Goal: Task Accomplishment & Management: Manage account settings

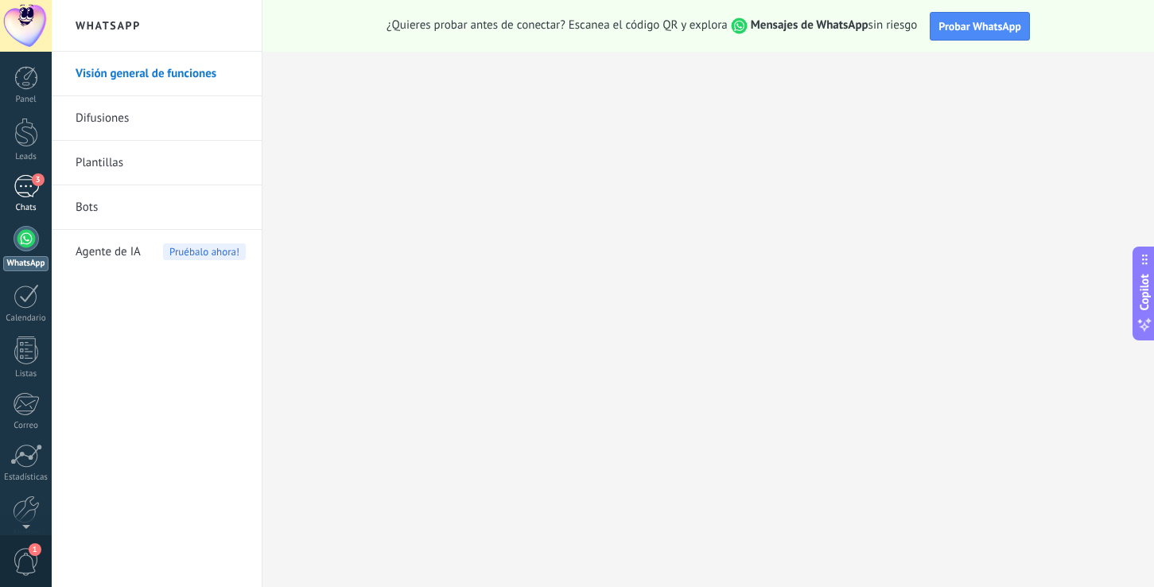
click at [28, 180] on div "3" at bounding box center [26, 186] width 25 height 23
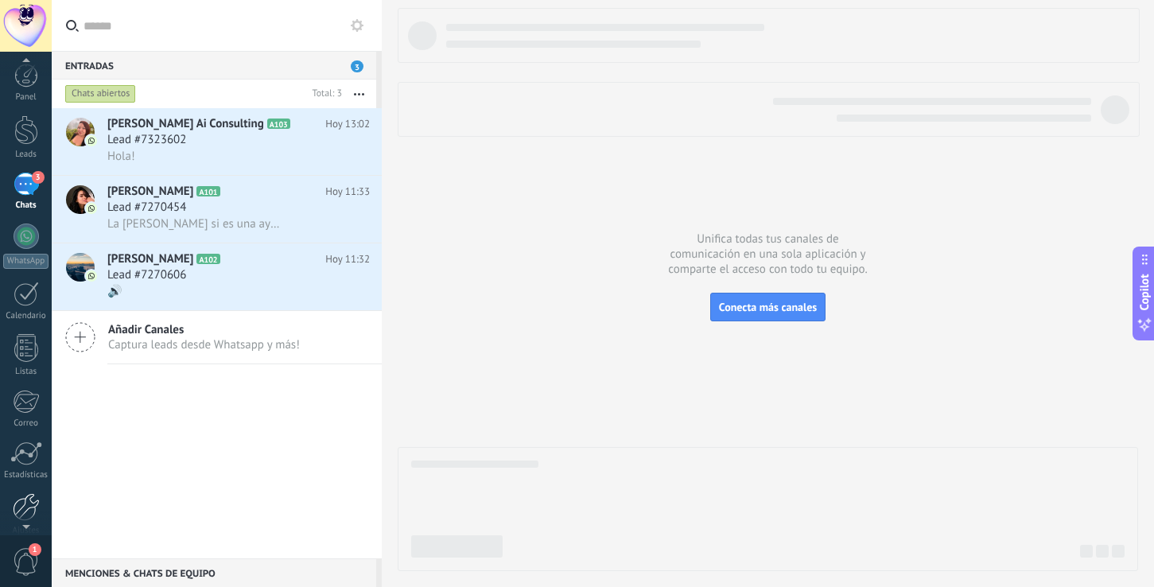
click at [26, 506] on div at bounding box center [26, 507] width 27 height 28
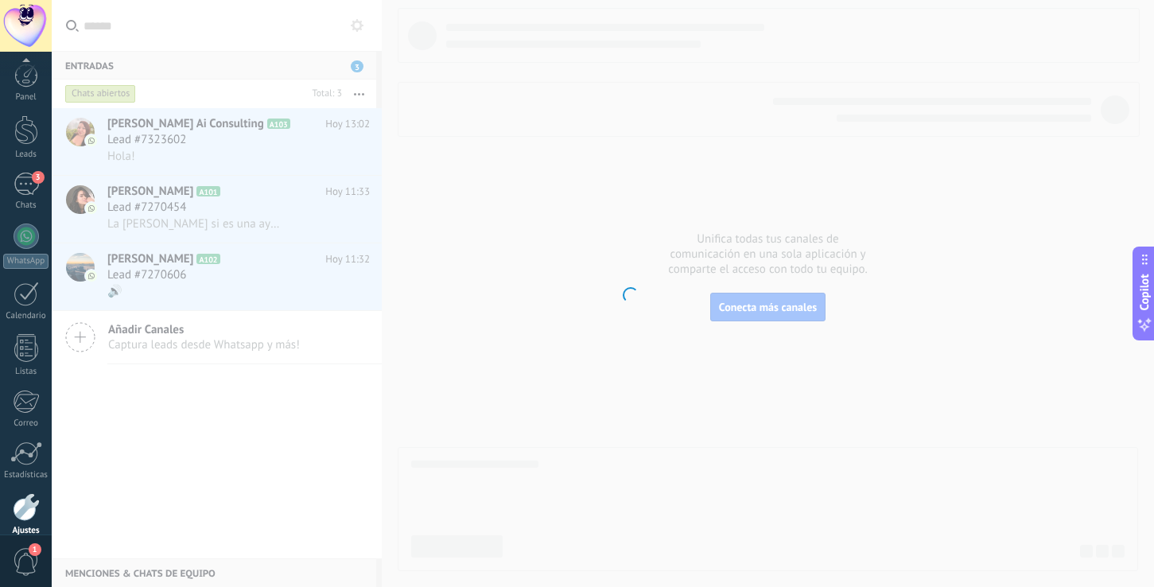
scroll to position [75, 0]
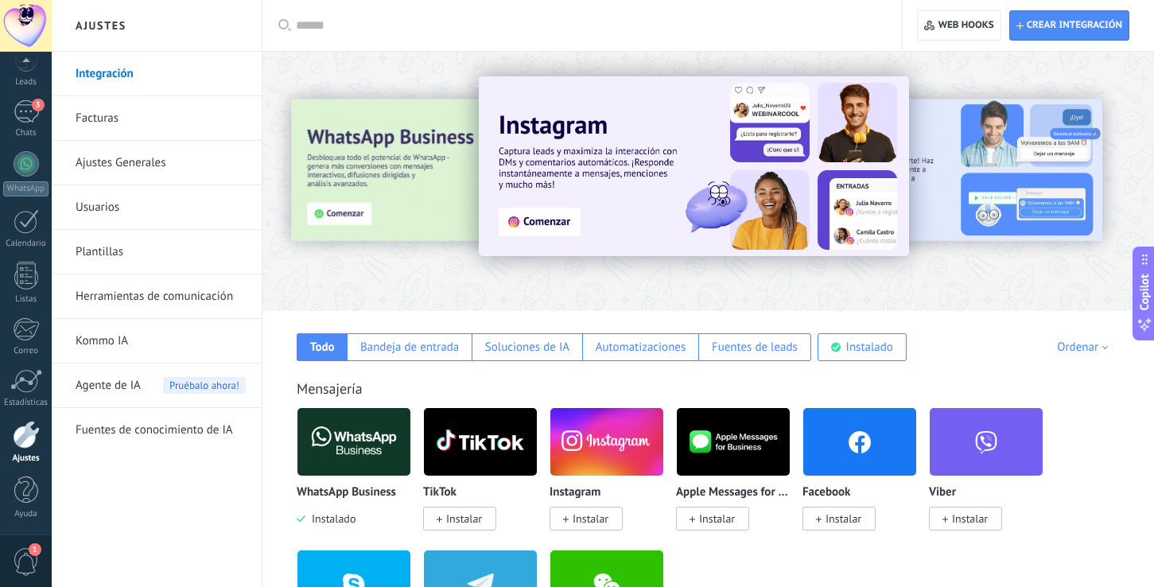
click at [192, 207] on link "Usuarios" at bounding box center [161, 207] width 170 height 45
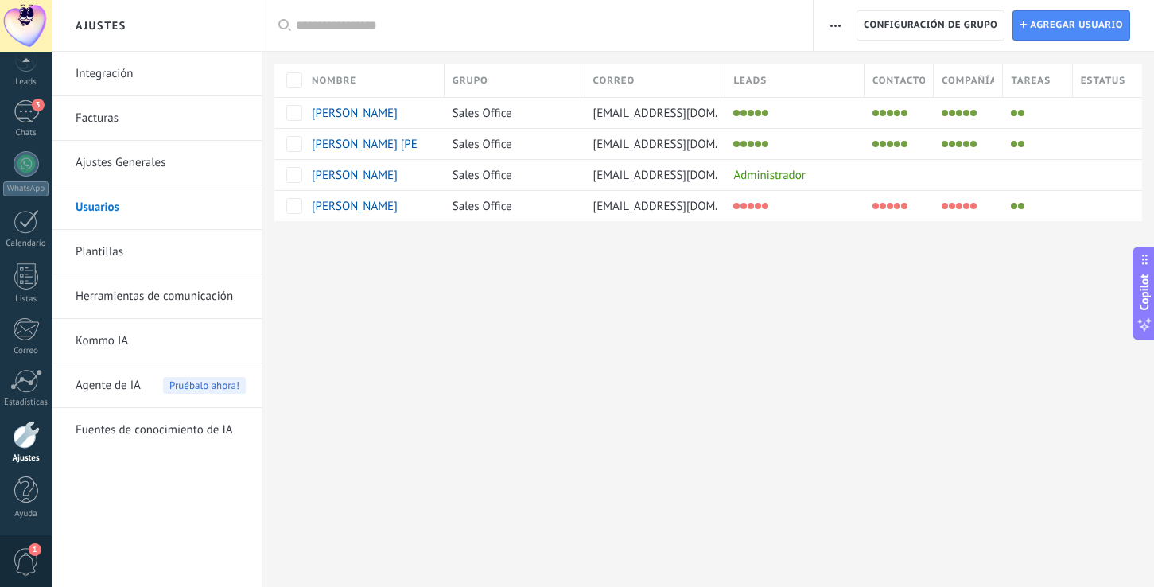
click at [165, 166] on link "Ajustes Generales" at bounding box center [161, 163] width 170 height 45
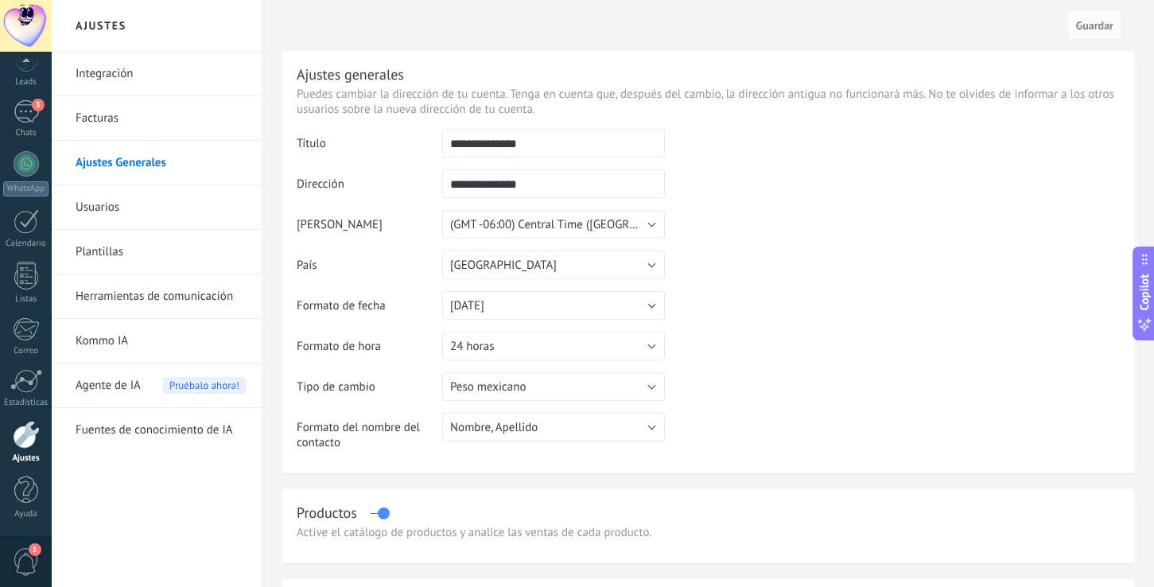
click at [119, 209] on link "Usuarios" at bounding box center [161, 207] width 170 height 45
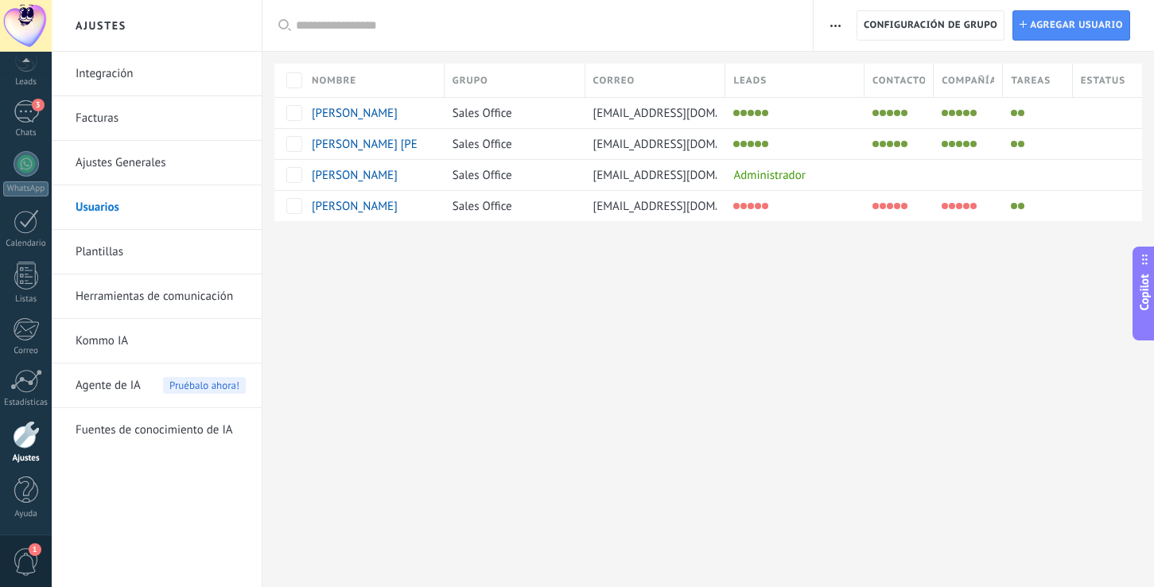
click at [104, 74] on link "Integración" at bounding box center [161, 74] width 170 height 45
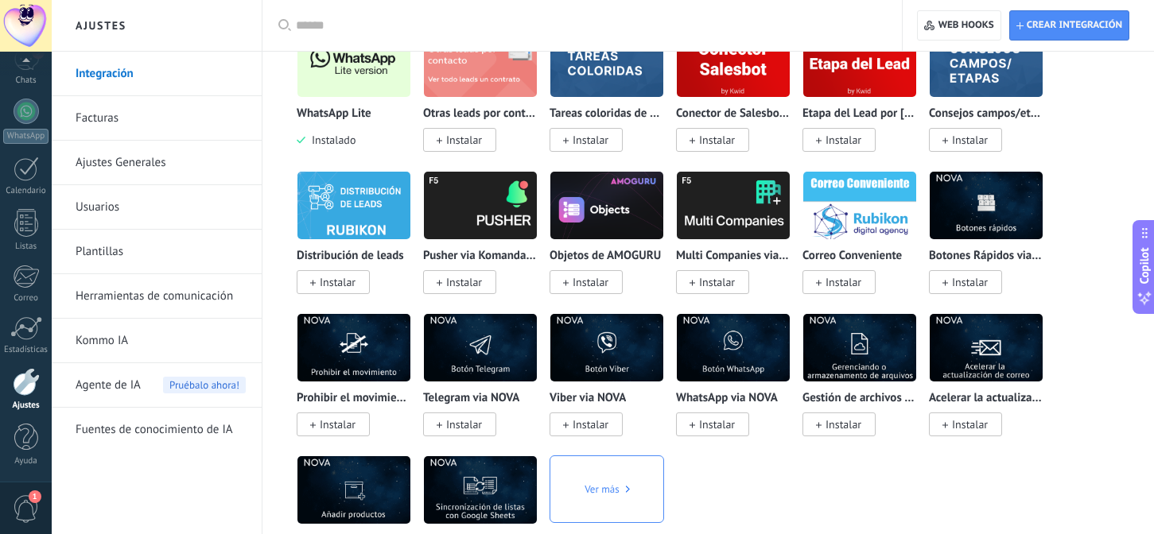
scroll to position [3915, 0]
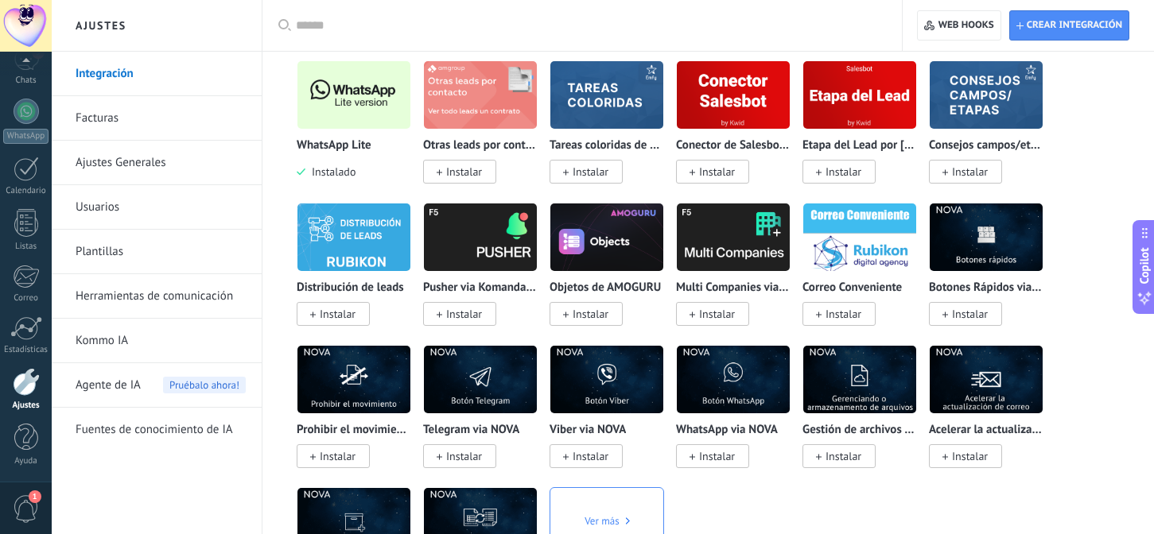
click at [364, 116] on img at bounding box center [353, 94] width 113 height 77
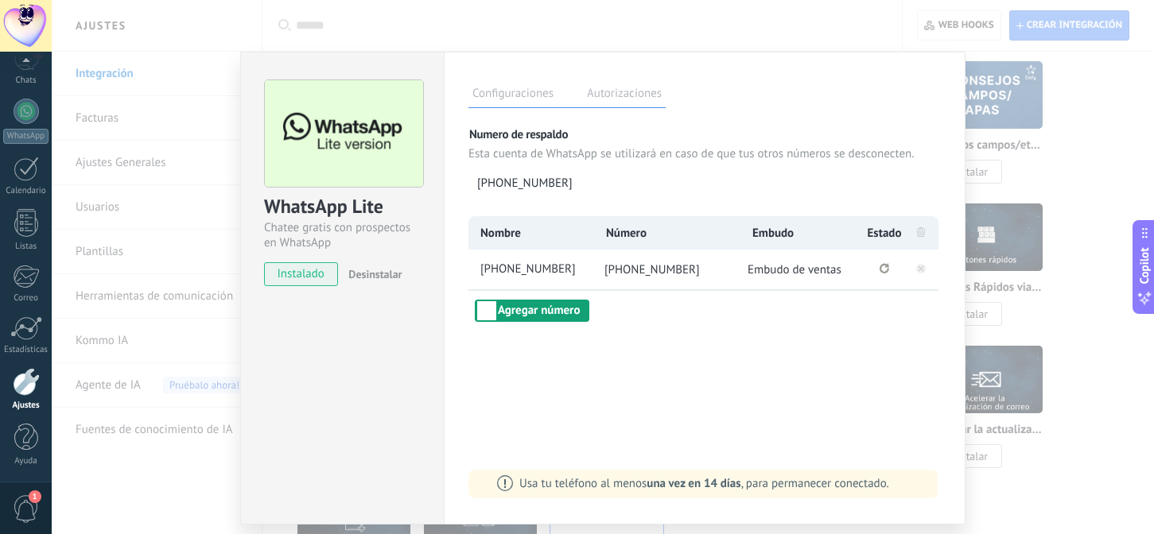
click at [550, 310] on button "Agregar número" at bounding box center [532, 311] width 115 height 22
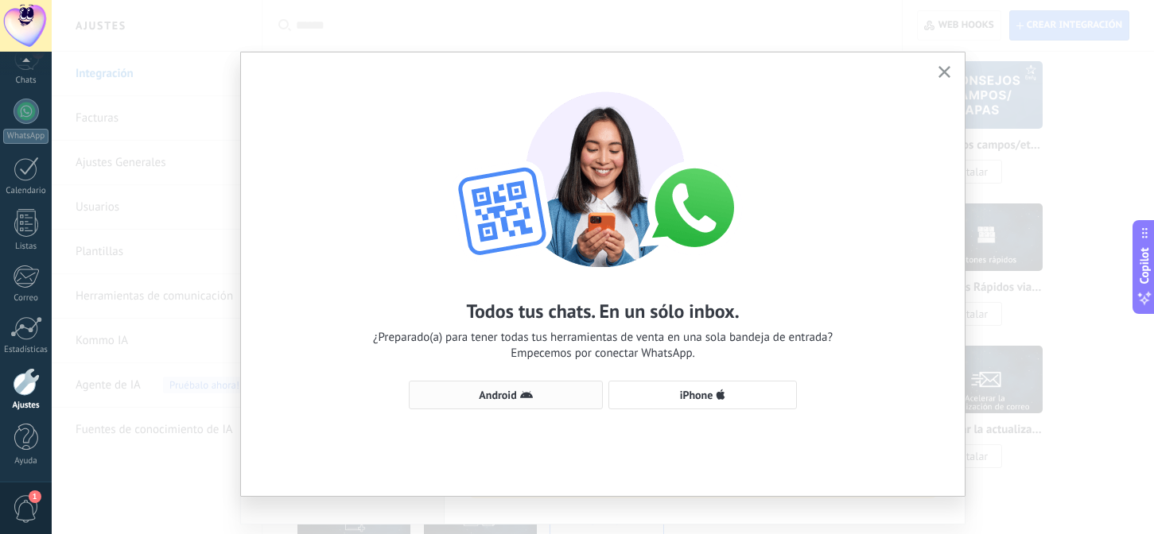
click at [538, 399] on span "Android" at bounding box center [505, 395] width 177 height 13
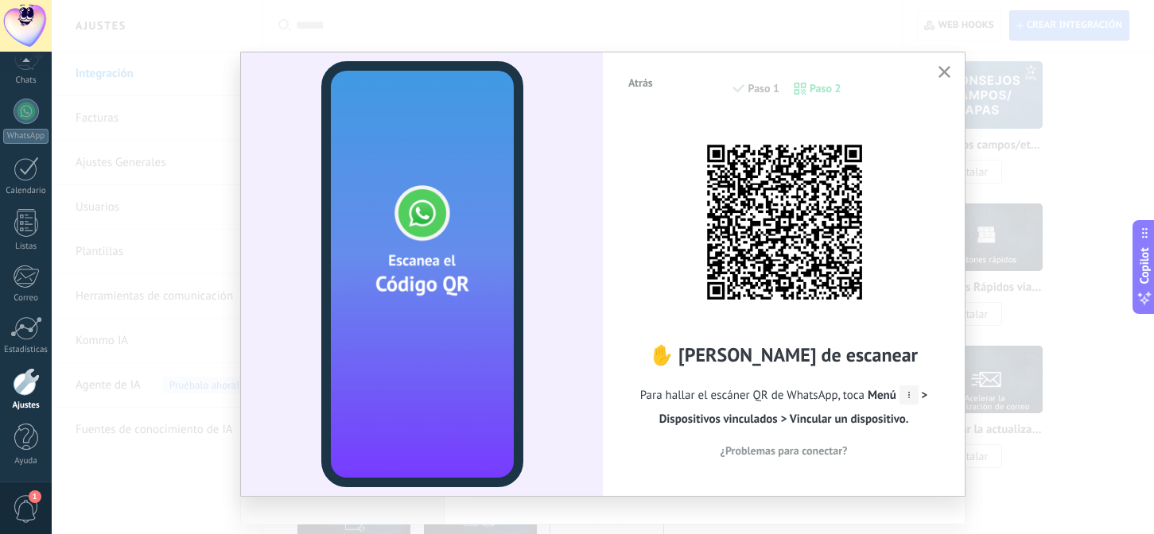
click at [938, 67] on use "button" at bounding box center [944, 72] width 12 height 12
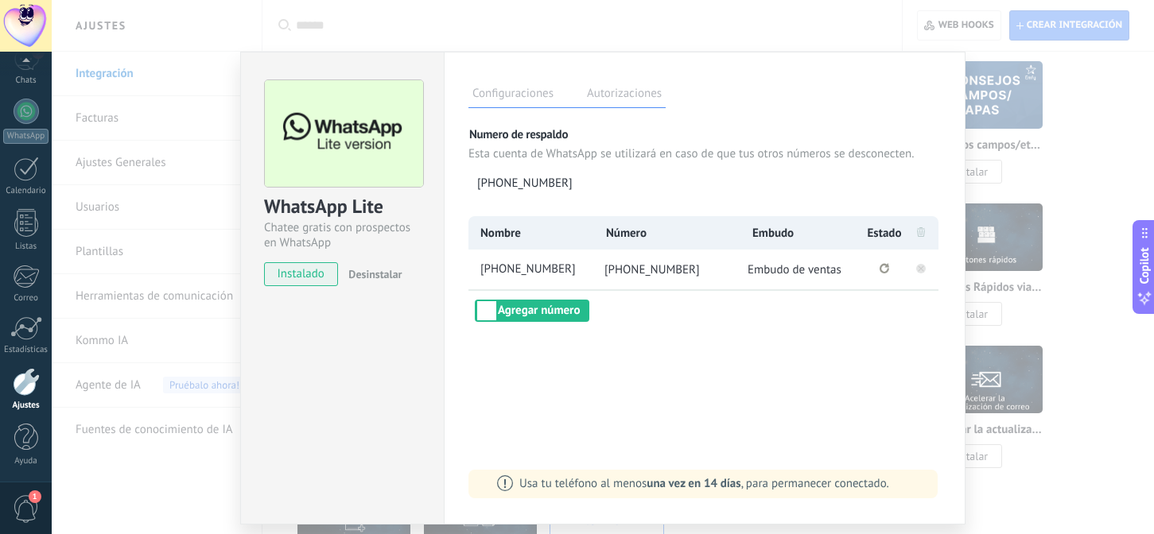
click at [916, 266] on rect at bounding box center [921, 269] width 10 height 10
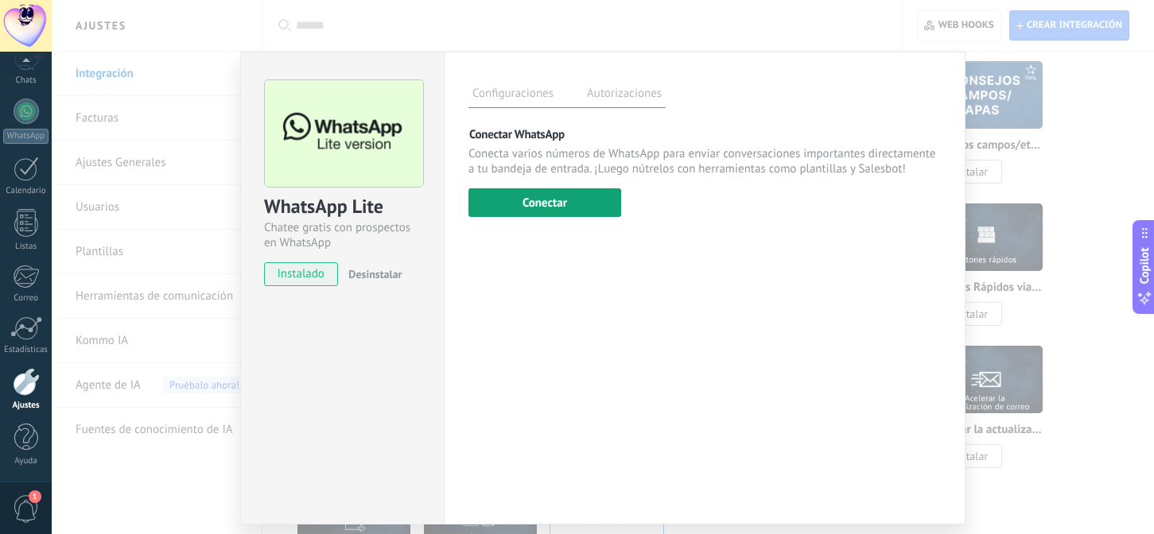
click at [544, 209] on button "Conectar" at bounding box center [544, 202] width 153 height 29
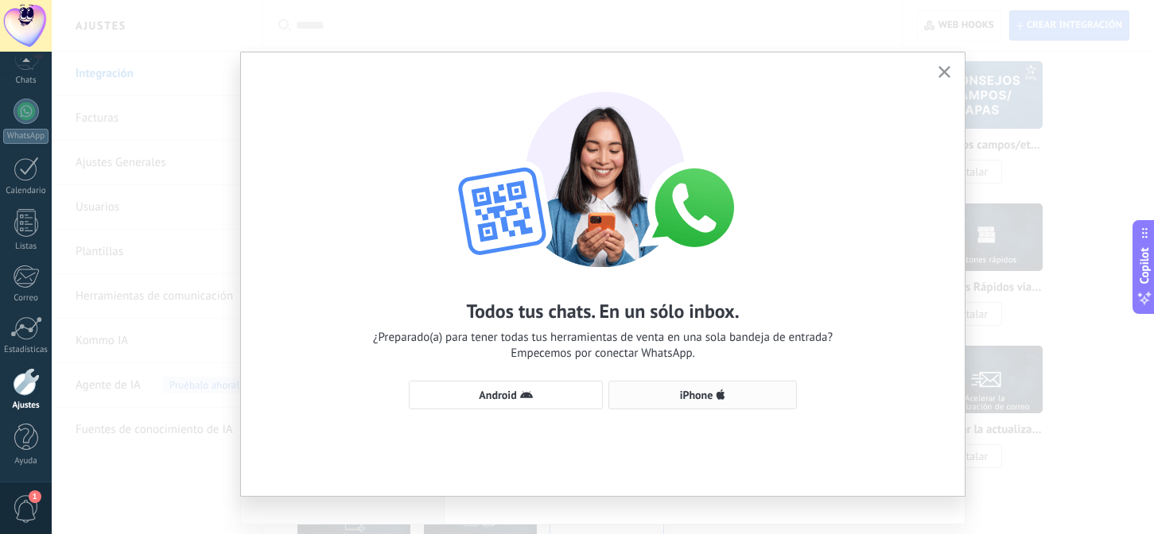
click at [687, 396] on span "iPhone" at bounding box center [696, 395] width 33 height 11
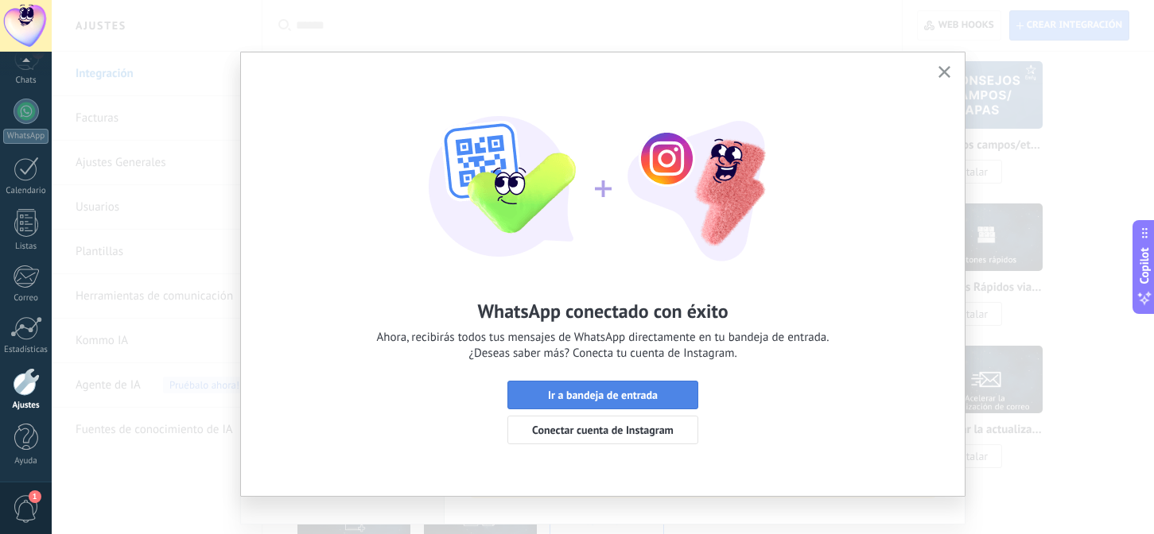
click at [628, 401] on span "Ir a bandeja de entrada" at bounding box center [603, 395] width 110 height 11
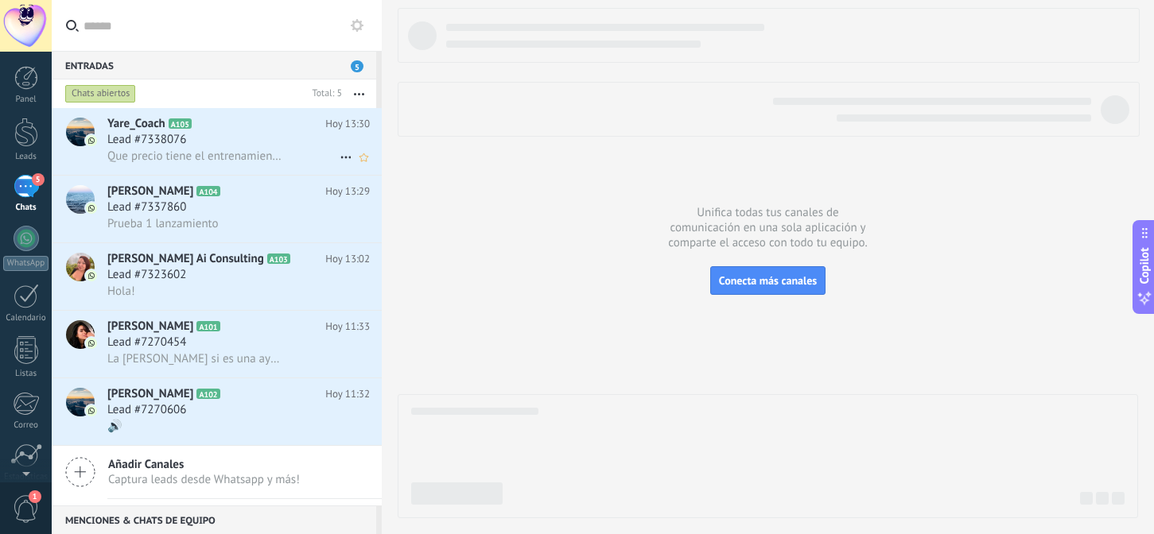
click at [136, 146] on span "Lead #7338076" at bounding box center [146, 140] width 79 height 16
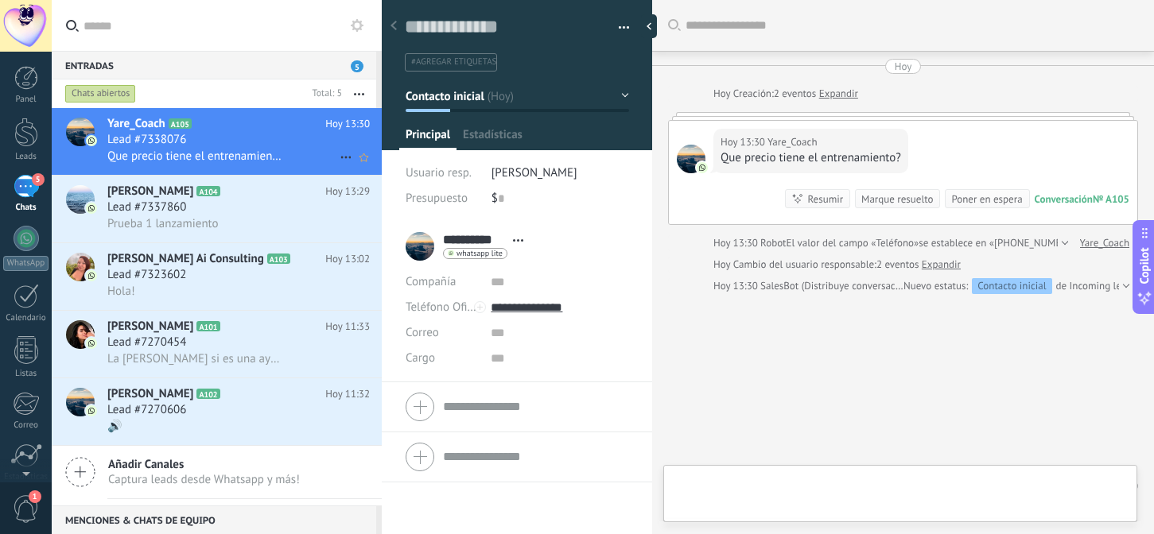
scroll to position [37, 0]
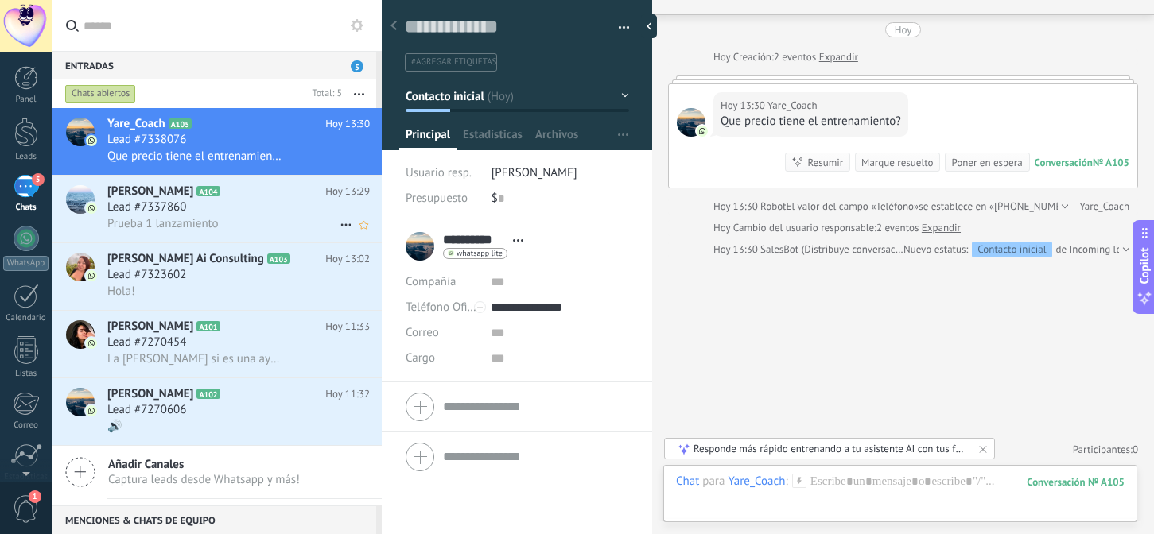
click at [142, 194] on span "Alberto León" at bounding box center [150, 192] width 86 height 16
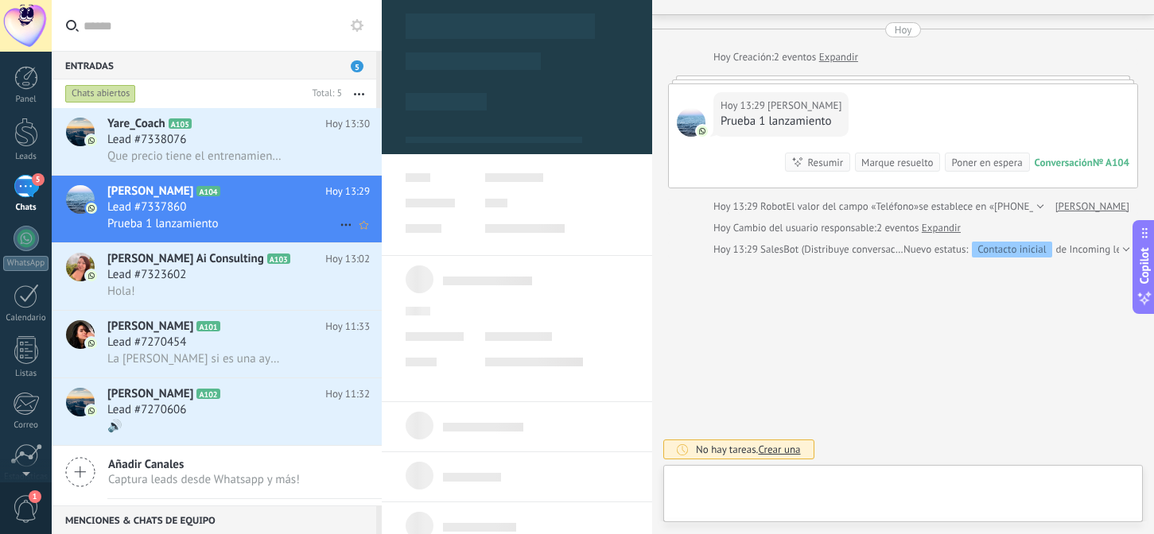
scroll to position [24, 0]
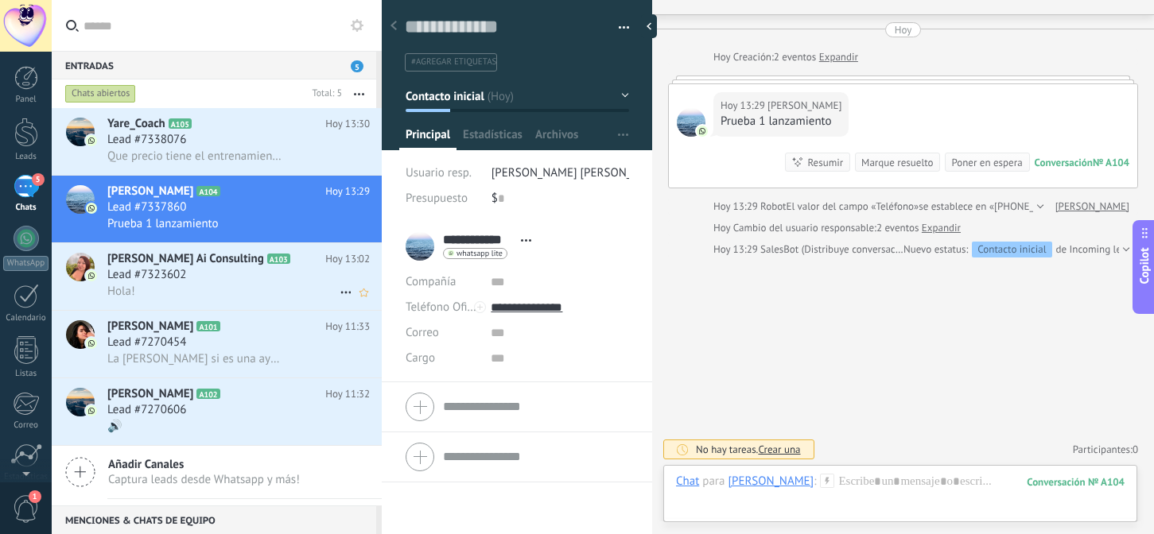
click at [149, 279] on span "Lead #7323602" at bounding box center [146, 275] width 79 height 16
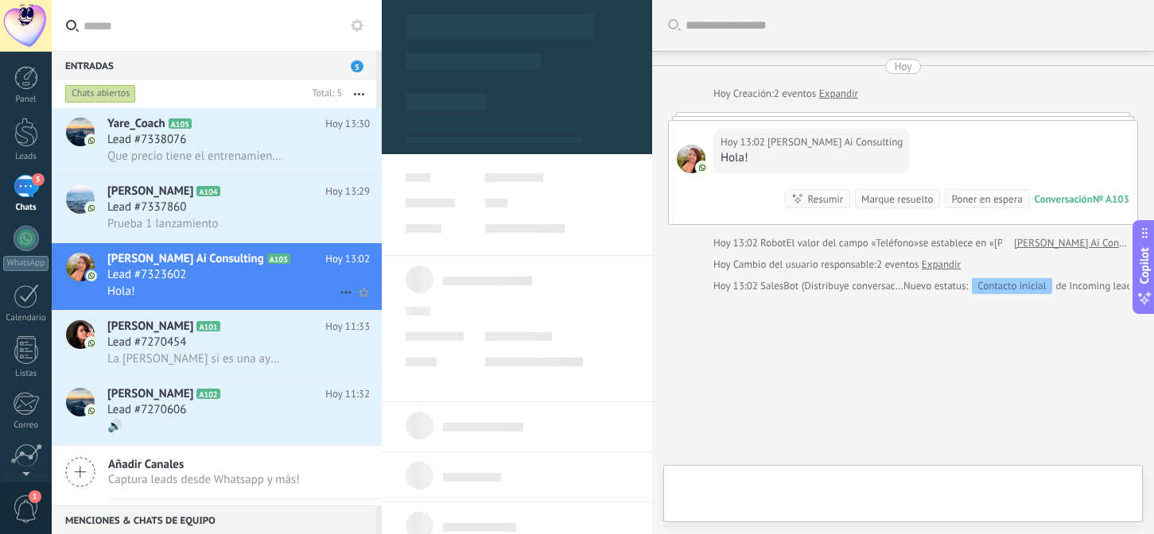
scroll to position [24, 0]
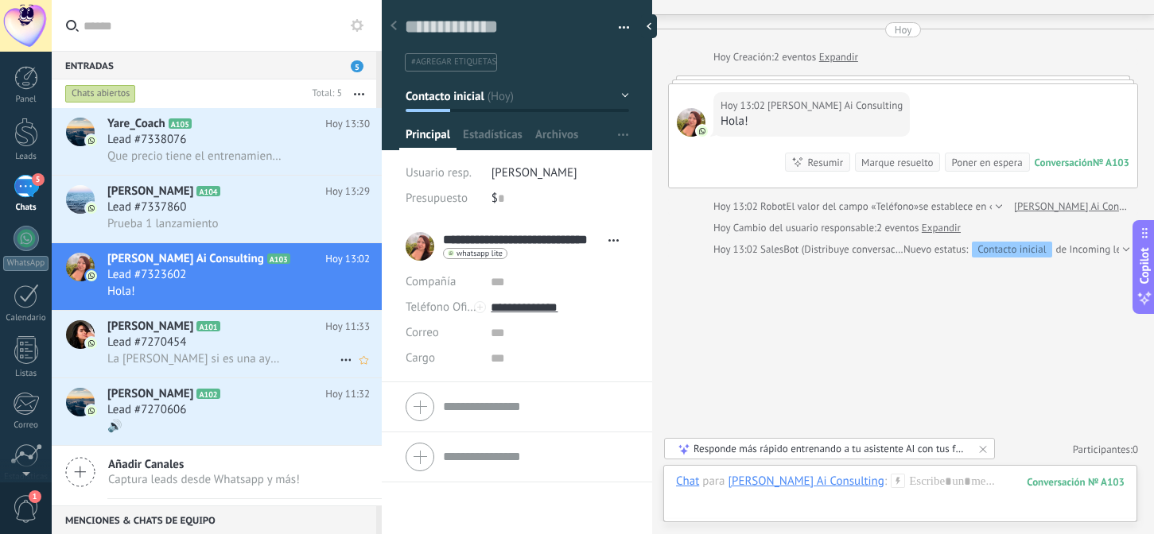
click at [148, 333] on span "Jessica Lam" at bounding box center [150, 327] width 86 height 16
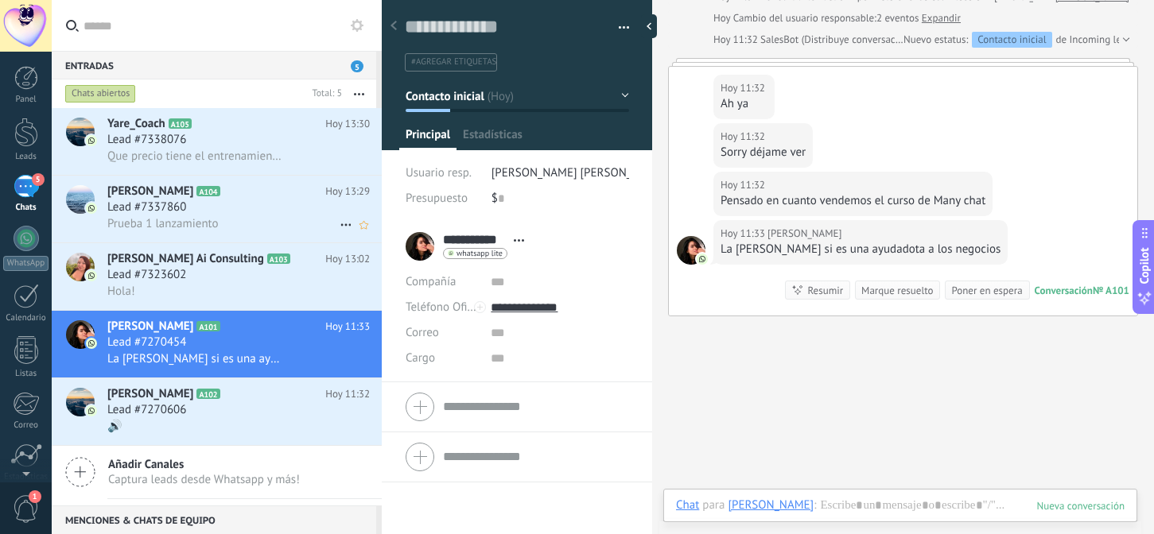
scroll to position [24, 0]
click at [130, 215] on span "Lead #7337860" at bounding box center [146, 208] width 79 height 16
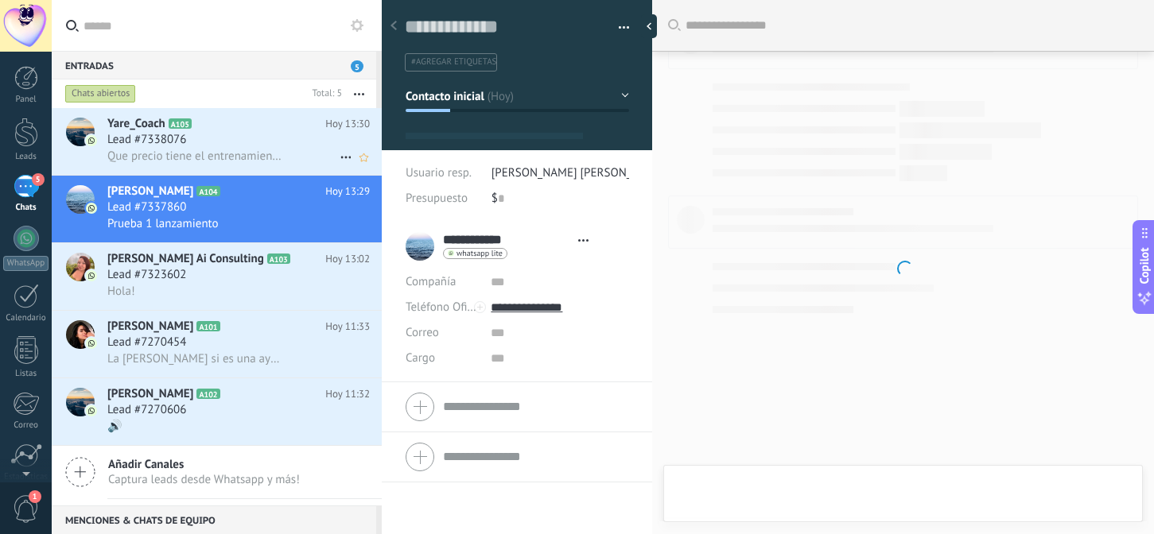
click at [123, 134] on span "Lead #7338076" at bounding box center [146, 140] width 79 height 16
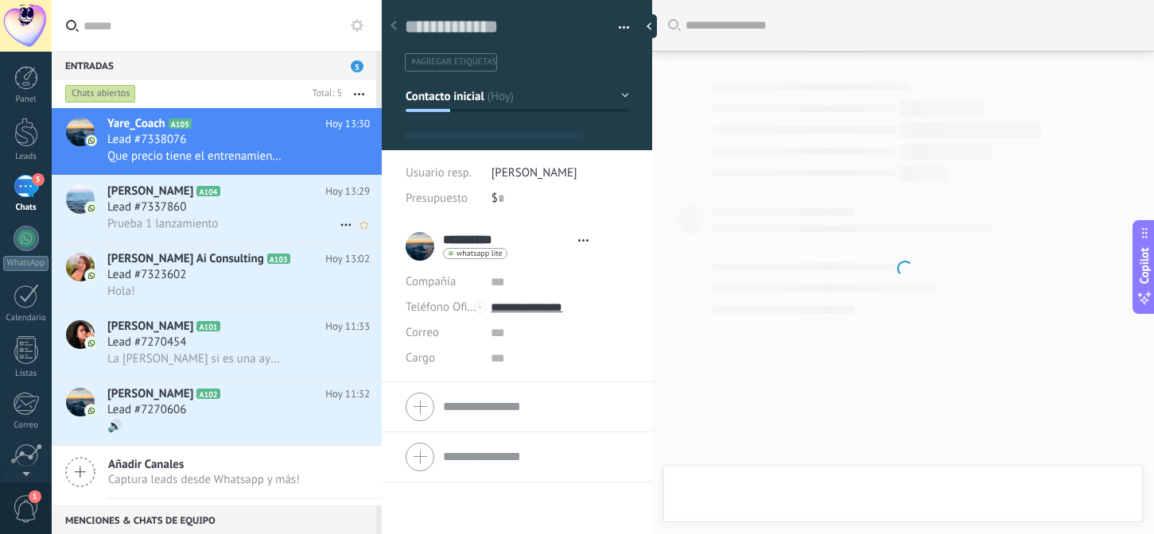
scroll to position [24, 0]
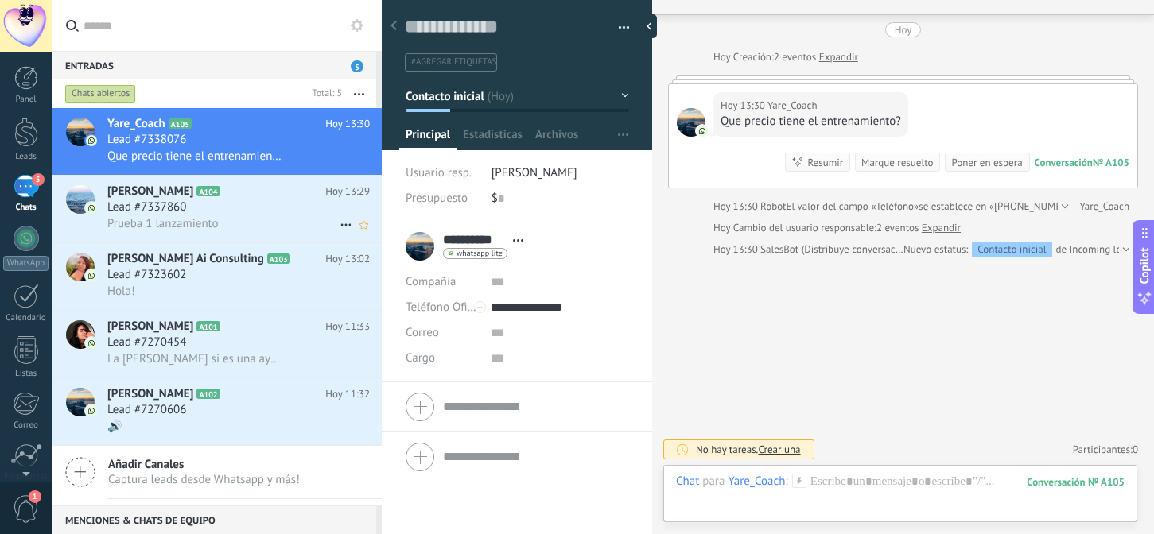
click at [122, 221] on span "Prueba 1 lanzamiento" at bounding box center [162, 223] width 111 height 15
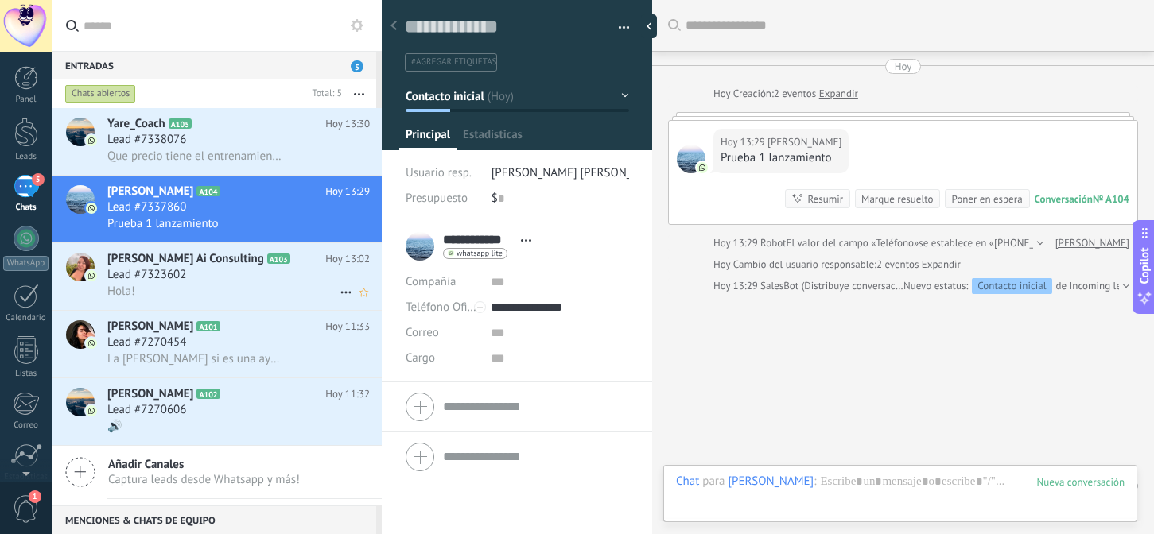
scroll to position [37, 0]
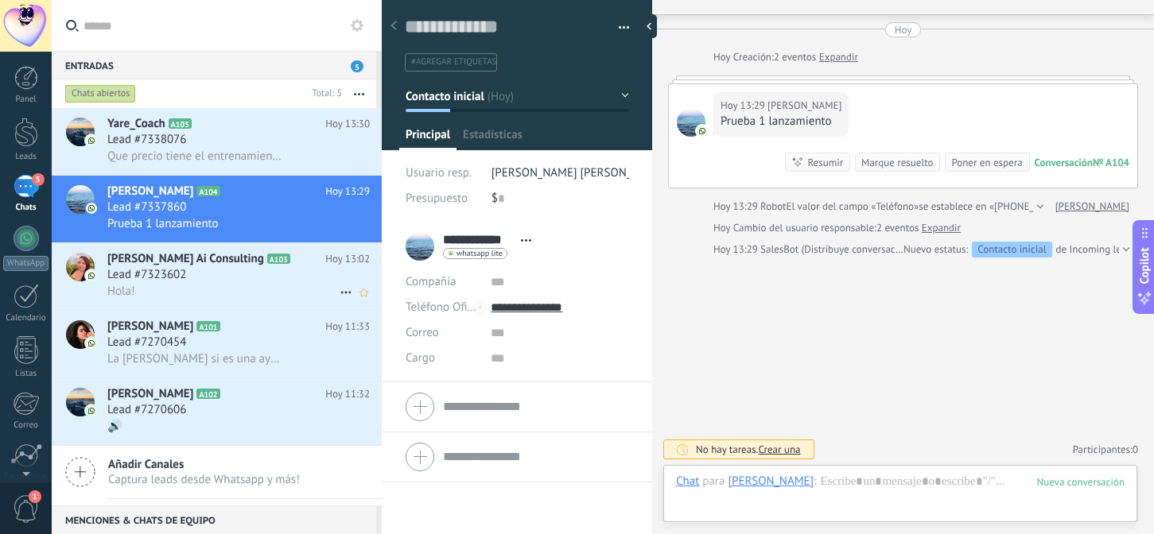
click at [127, 289] on span "Hola!" at bounding box center [121, 291] width 28 height 15
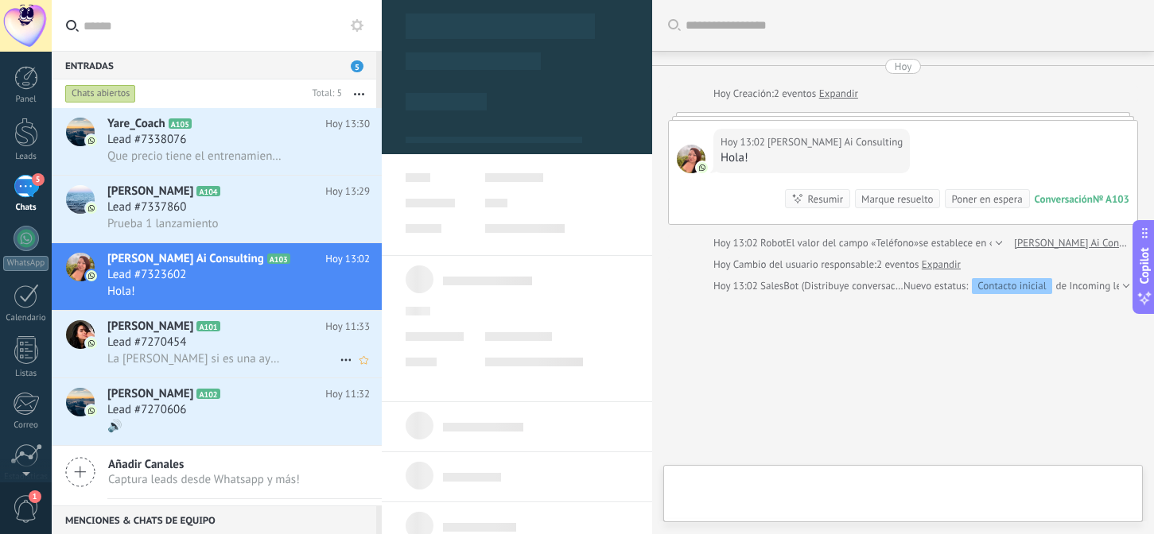
scroll to position [24, 0]
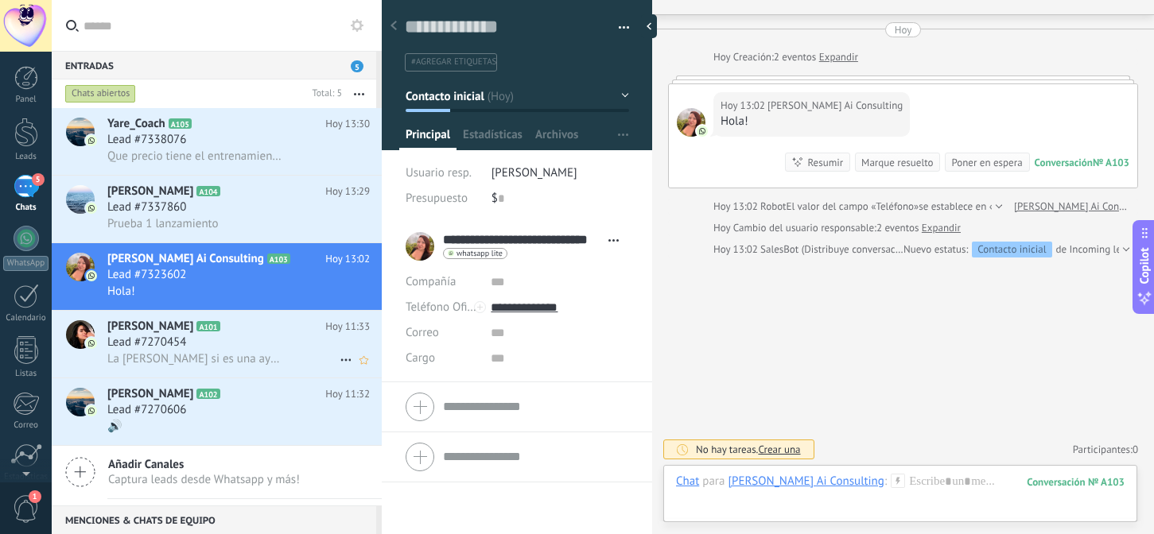
click at [124, 351] on span "Lead #7270454" at bounding box center [146, 343] width 79 height 16
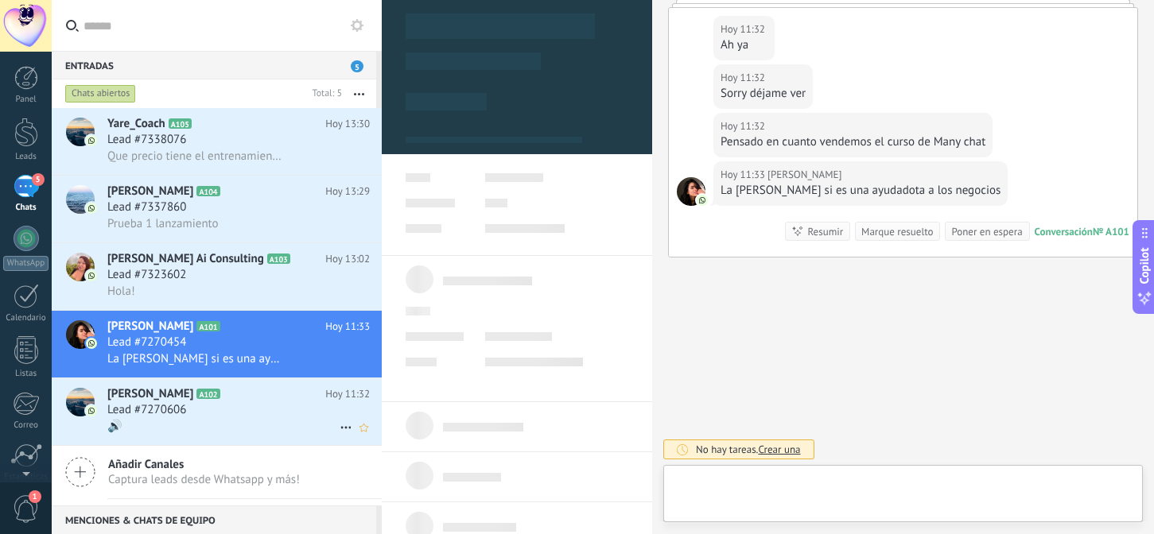
scroll to position [24, 0]
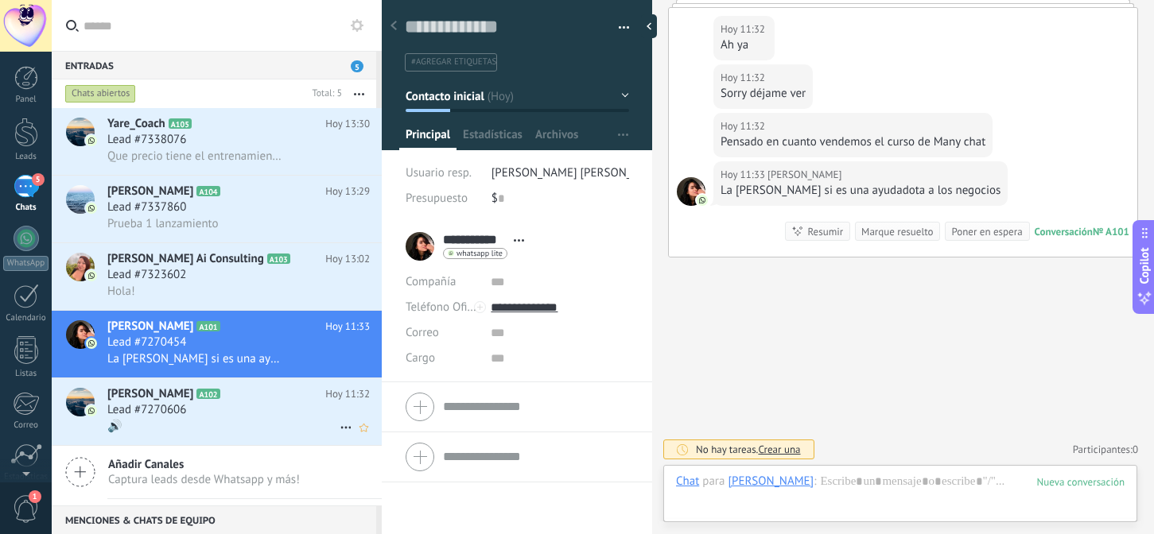
click at [130, 417] on span "Lead #7270606" at bounding box center [146, 410] width 79 height 16
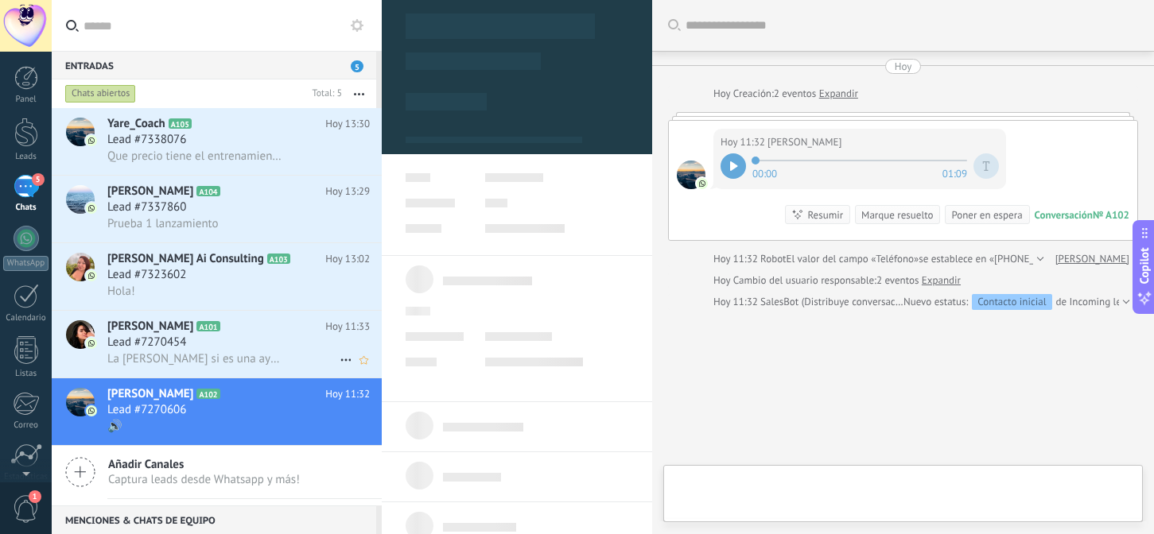
scroll to position [52, 0]
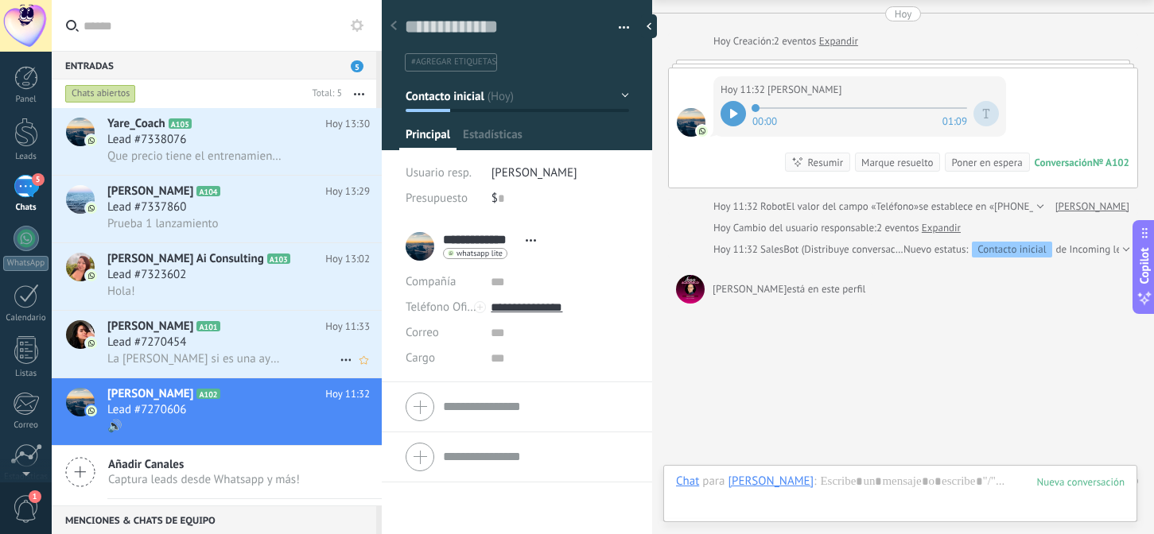
click at [122, 328] on span "Jessica Lam" at bounding box center [150, 327] width 86 height 16
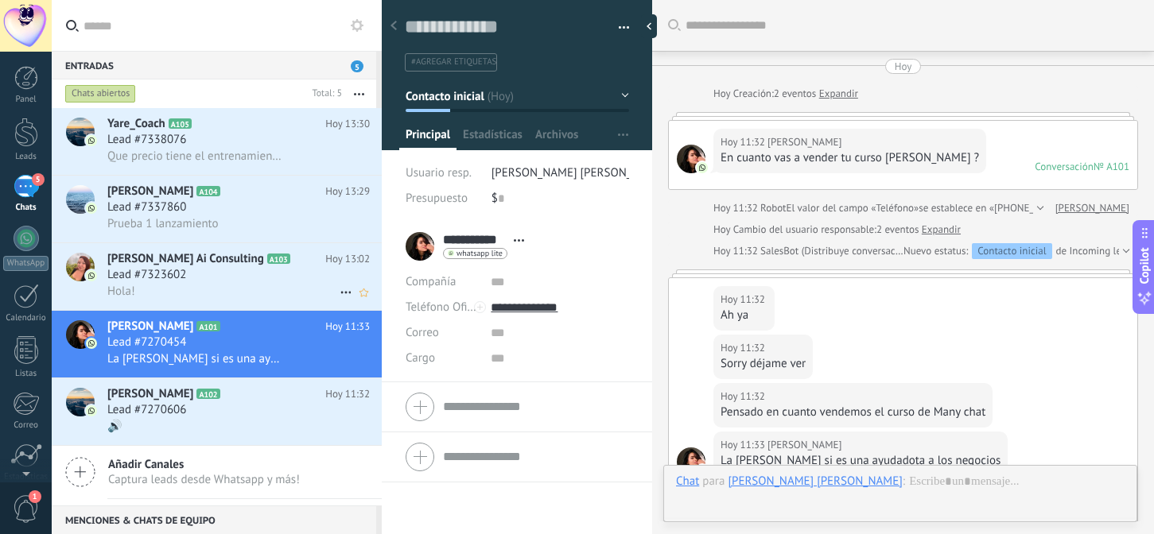
click at [123, 285] on div "Hola!" at bounding box center [238, 291] width 262 height 17
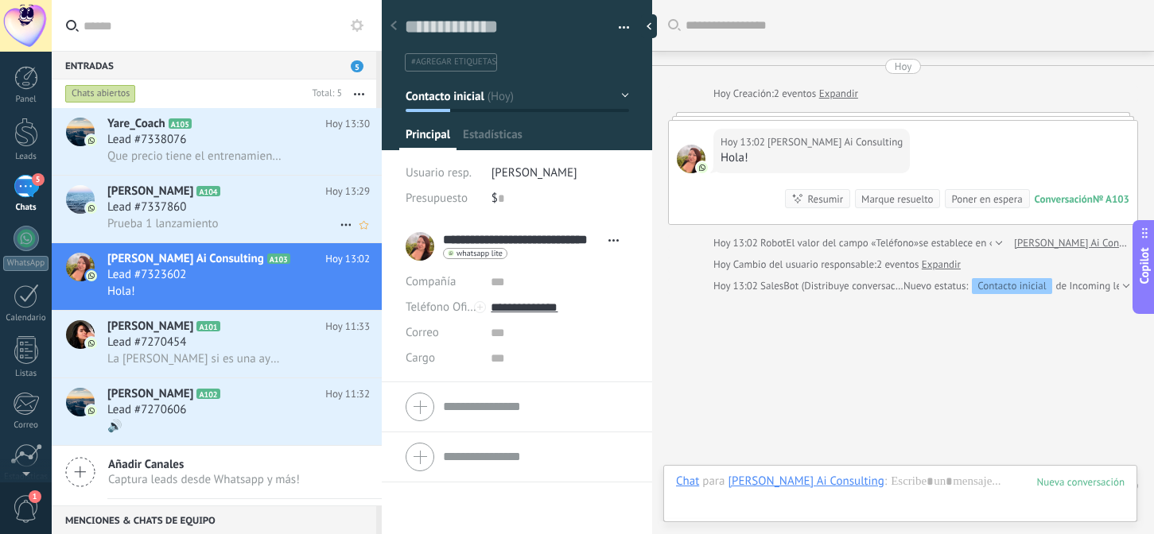
scroll to position [24, 0]
click at [122, 184] on div "Alberto León A104 Hoy 13:29 Lead #7337860 Prueba 1 lanzamiento" at bounding box center [244, 209] width 274 height 67
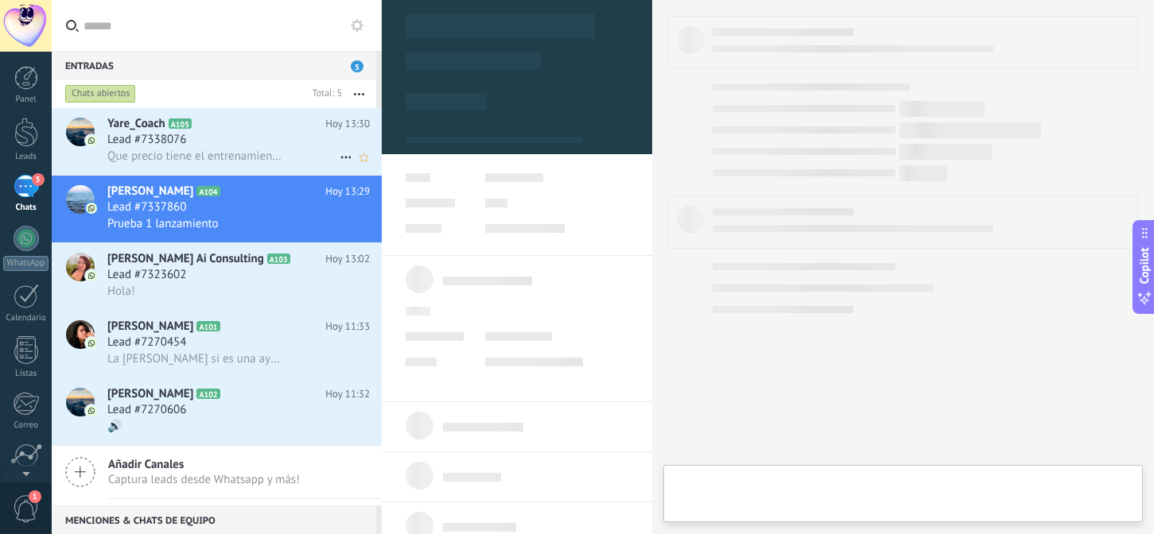
click at [126, 146] on span "Lead #7338076" at bounding box center [146, 140] width 79 height 16
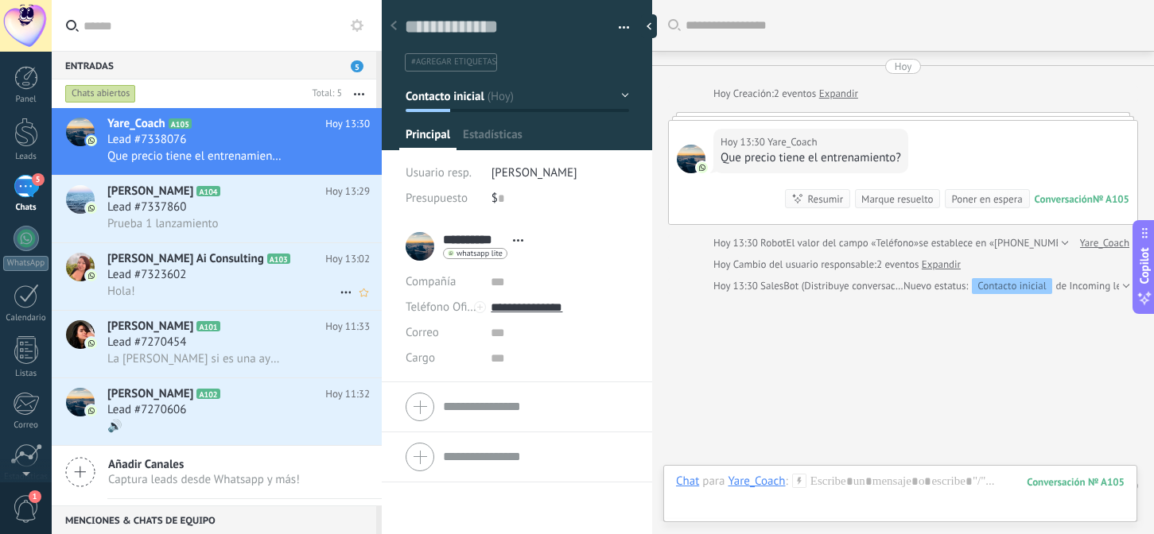
scroll to position [37, 0]
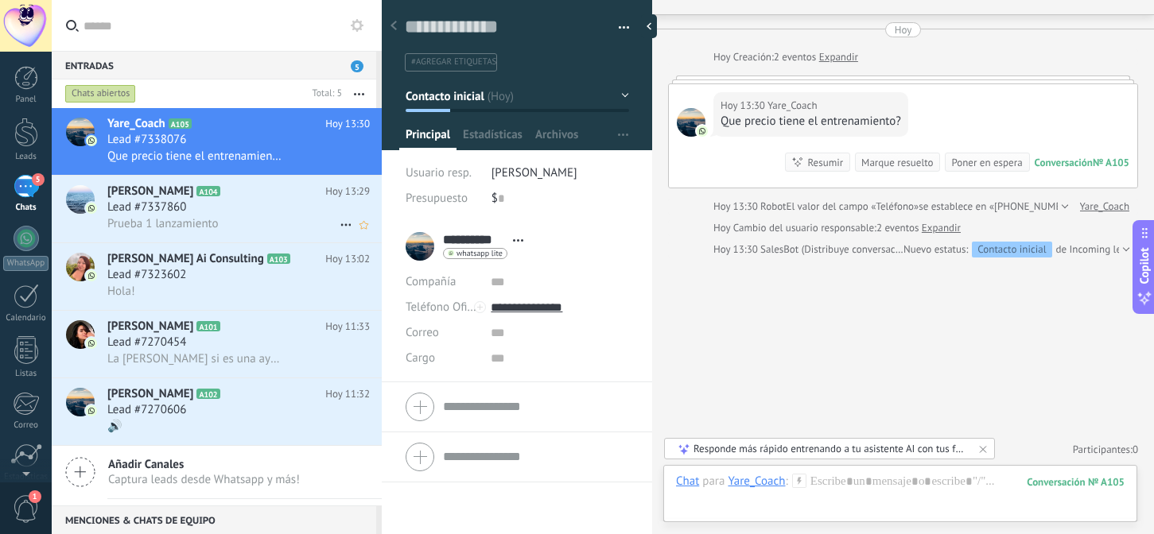
click at [149, 217] on span "Prueba 1 lanzamiento" at bounding box center [162, 223] width 111 height 15
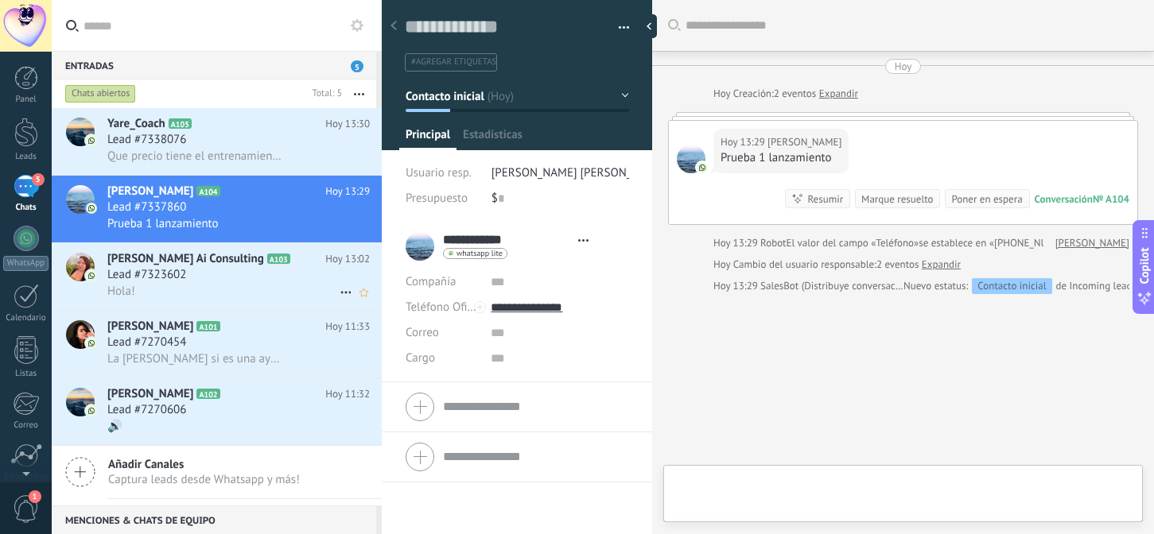
scroll to position [37, 0]
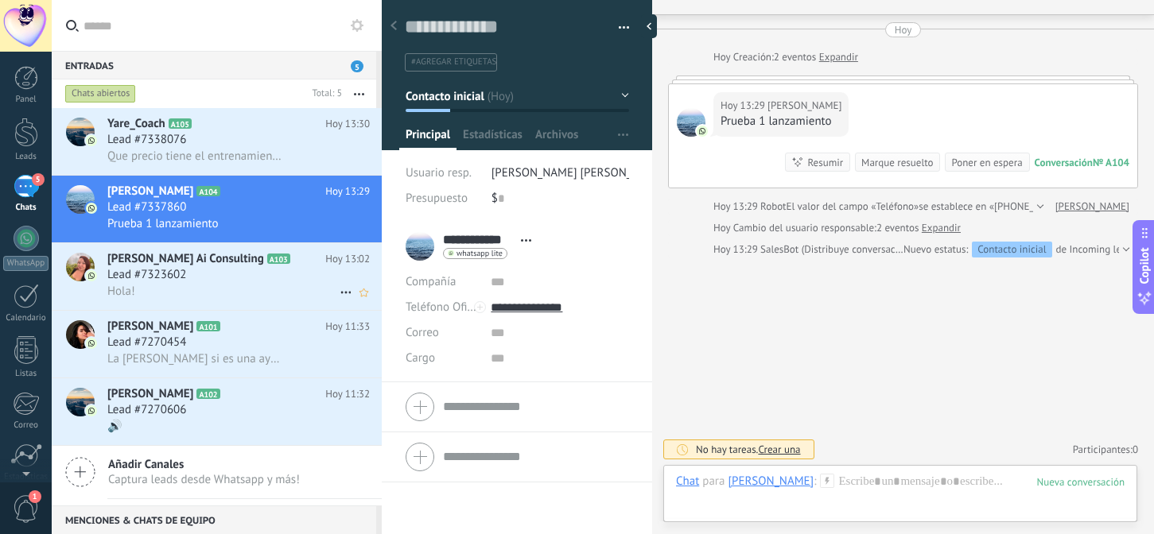
click at [154, 291] on div "Hola!" at bounding box center [238, 291] width 262 height 17
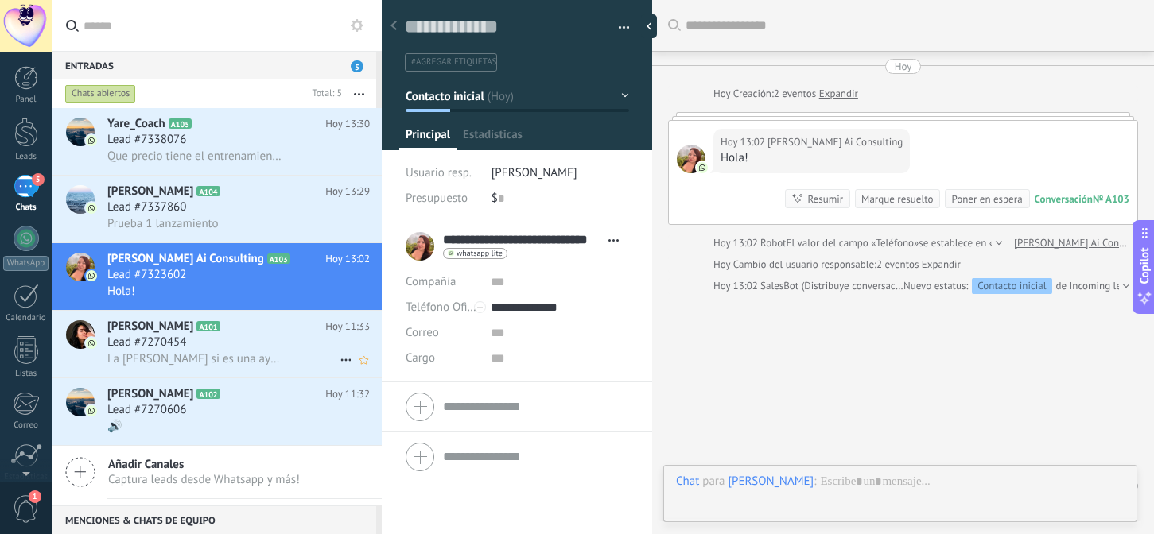
scroll to position [37, 0]
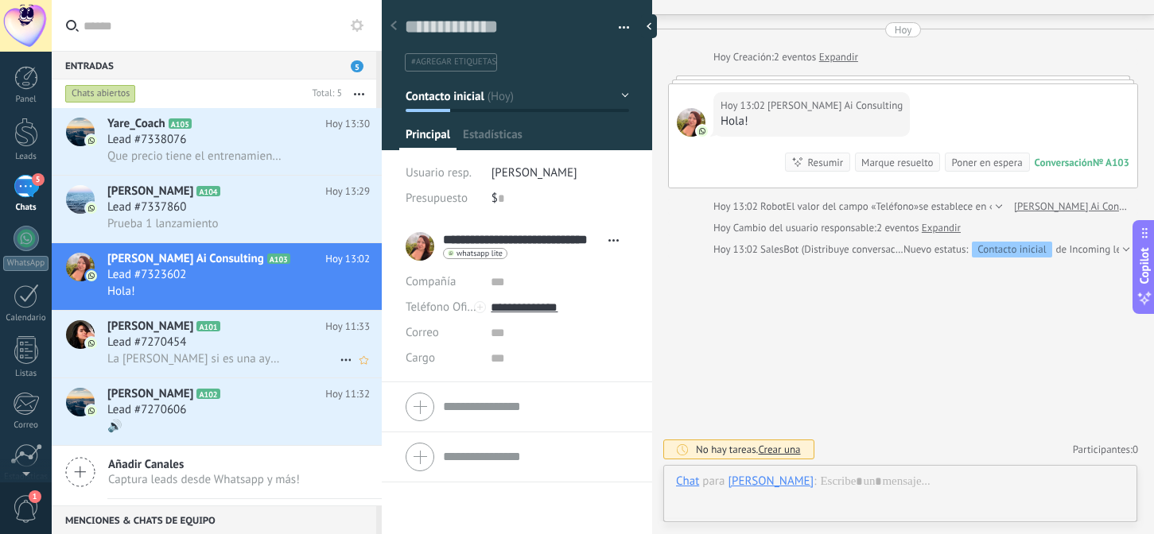
click at [138, 340] on span "Lead #7270454" at bounding box center [146, 343] width 79 height 16
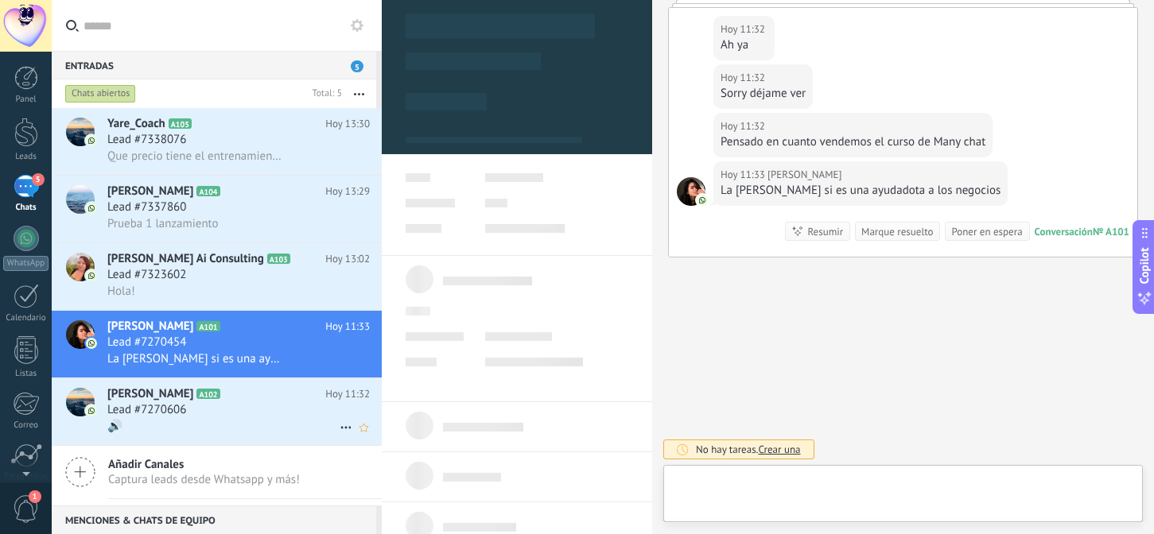
scroll to position [24, 0]
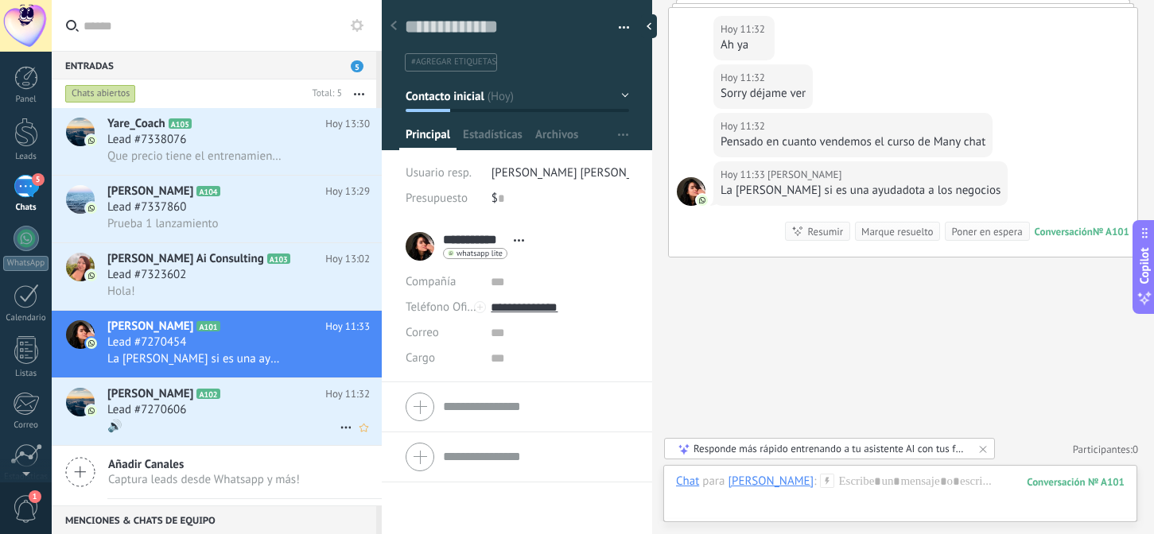
click at [160, 406] on span "Lead #7270606" at bounding box center [146, 410] width 79 height 16
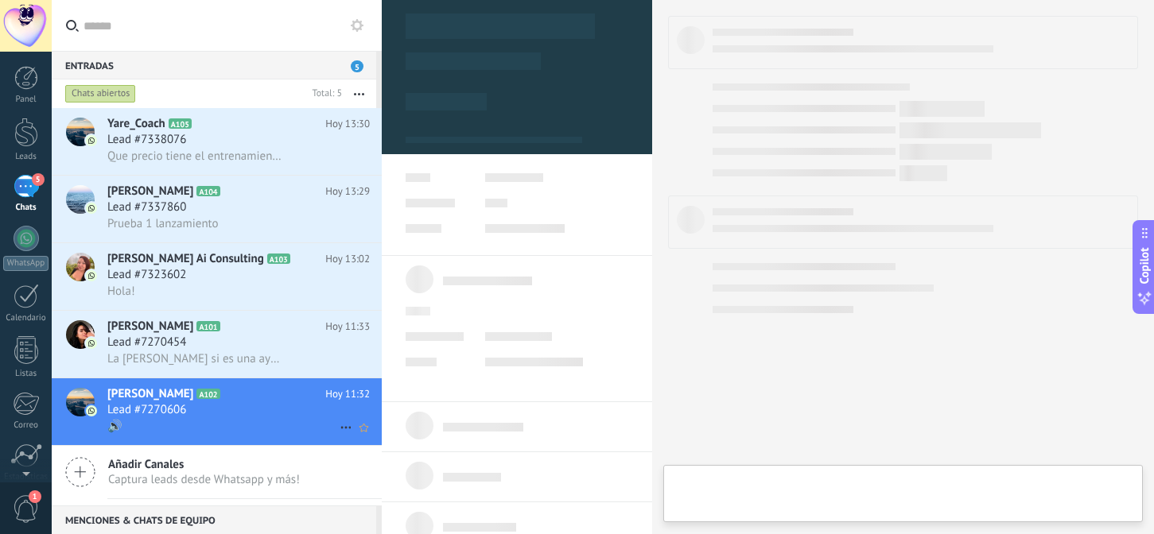
type textarea "**********"
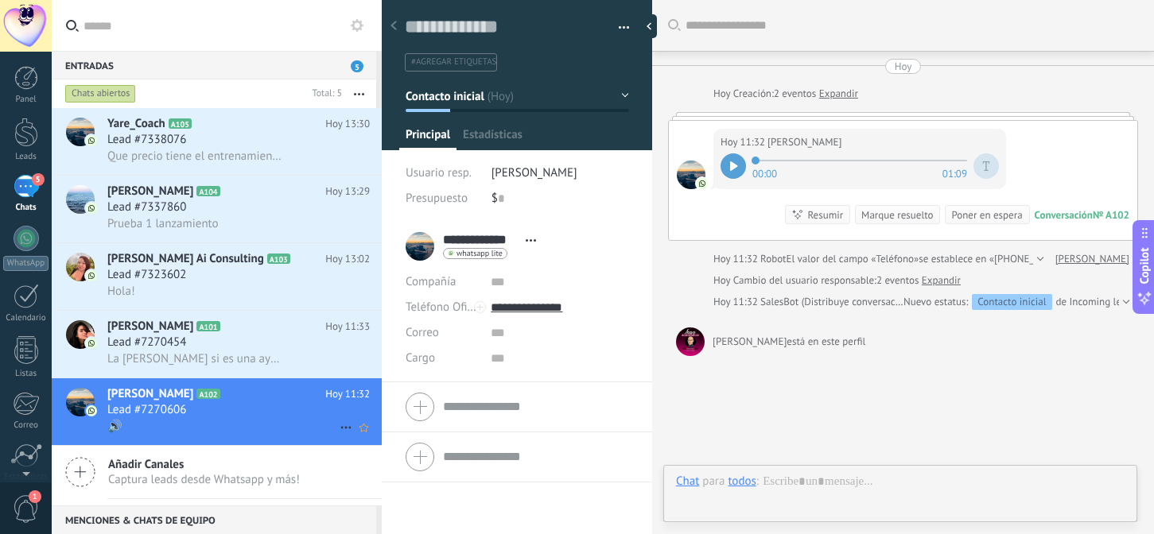
scroll to position [52, 0]
